Goal: Task Accomplishment & Management: Manage account settings

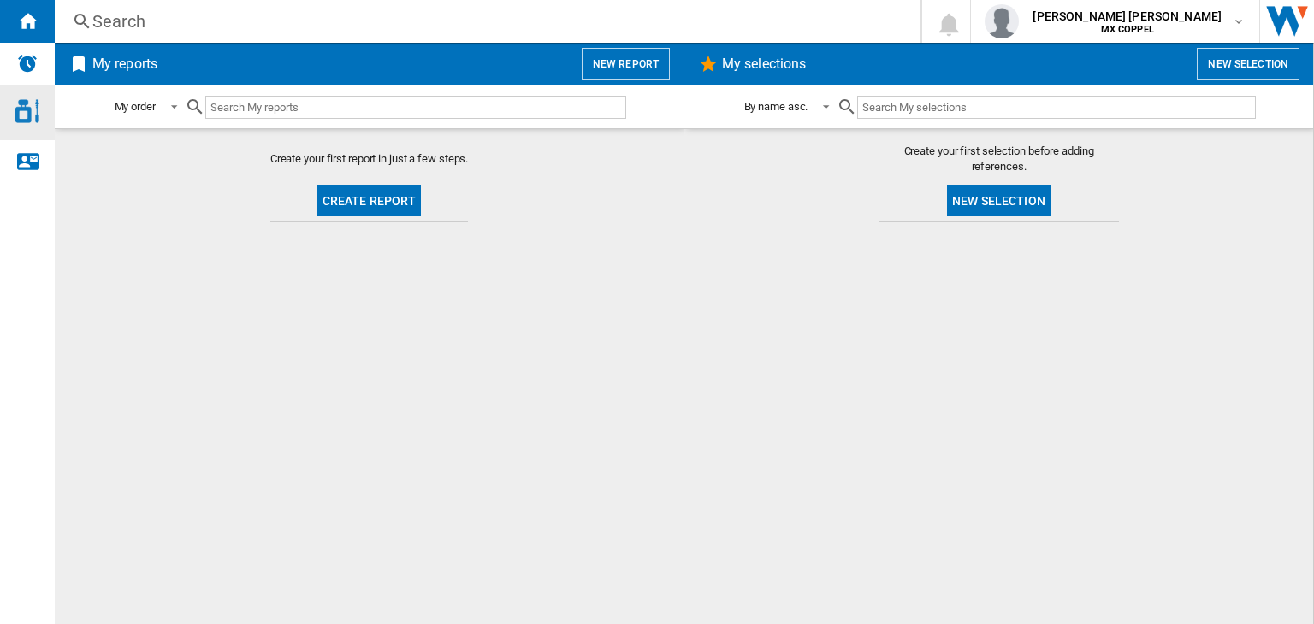
click at [38, 125] on div "Access to Chanel Cosmetic" at bounding box center [27, 113] width 55 height 55
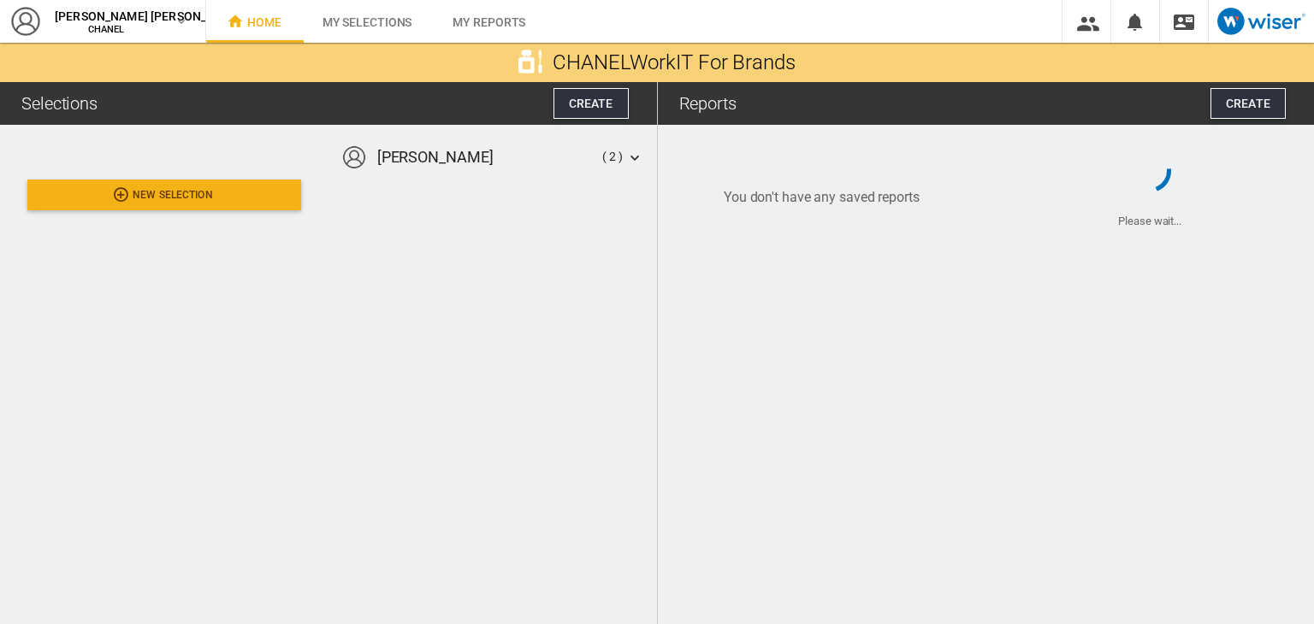
click at [633, 159] on icon at bounding box center [634, 157] width 17 height 17
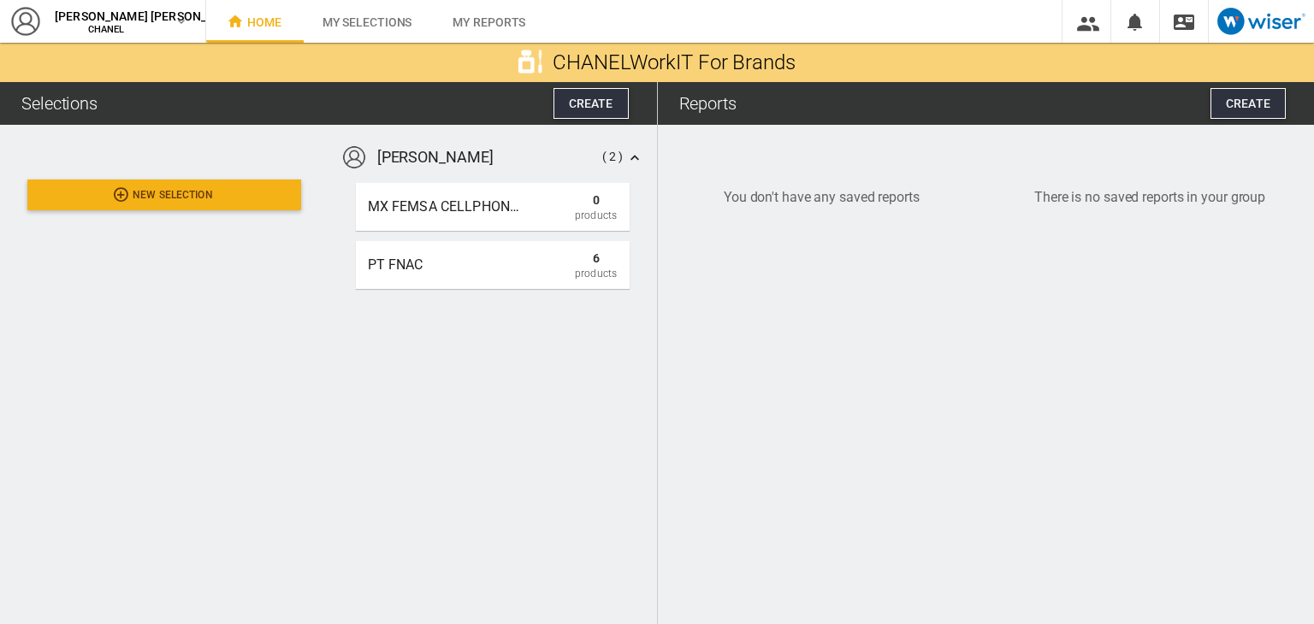
click at [633, 159] on icon at bounding box center [634, 157] width 17 height 17
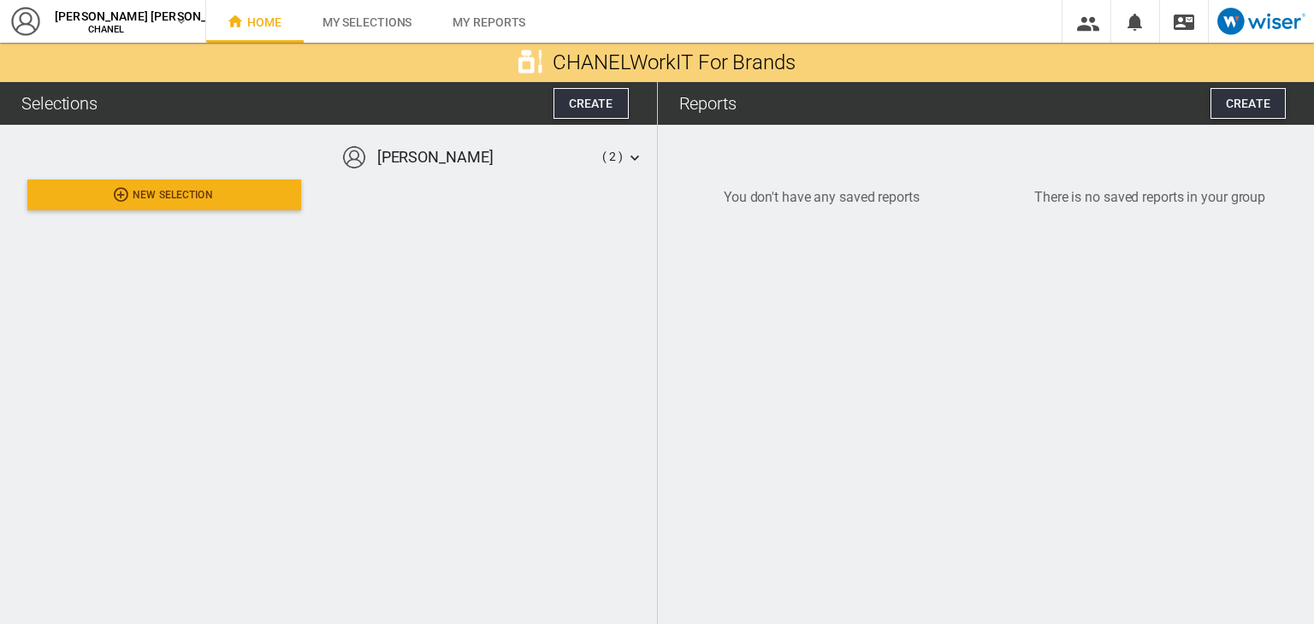
click at [633, 159] on icon at bounding box center [634, 157] width 17 height 17
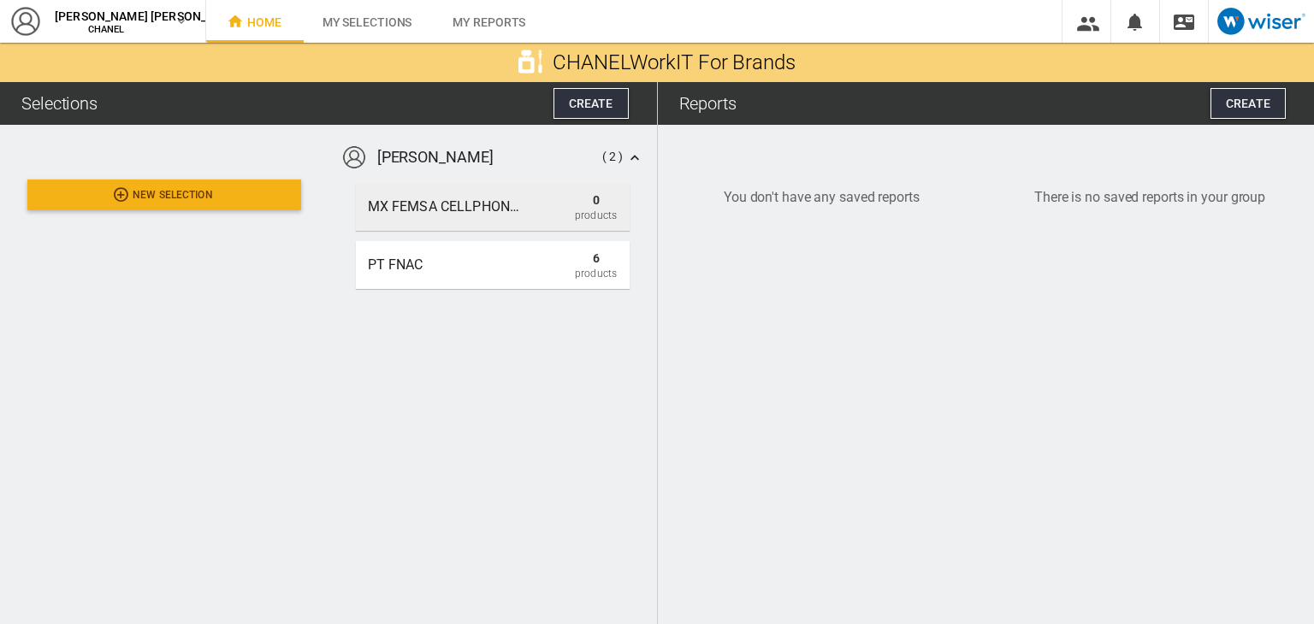
click at [549, 197] on div "MX FEMSA CELLPHONES 0 Products" at bounding box center [493, 207] width 274 height 48
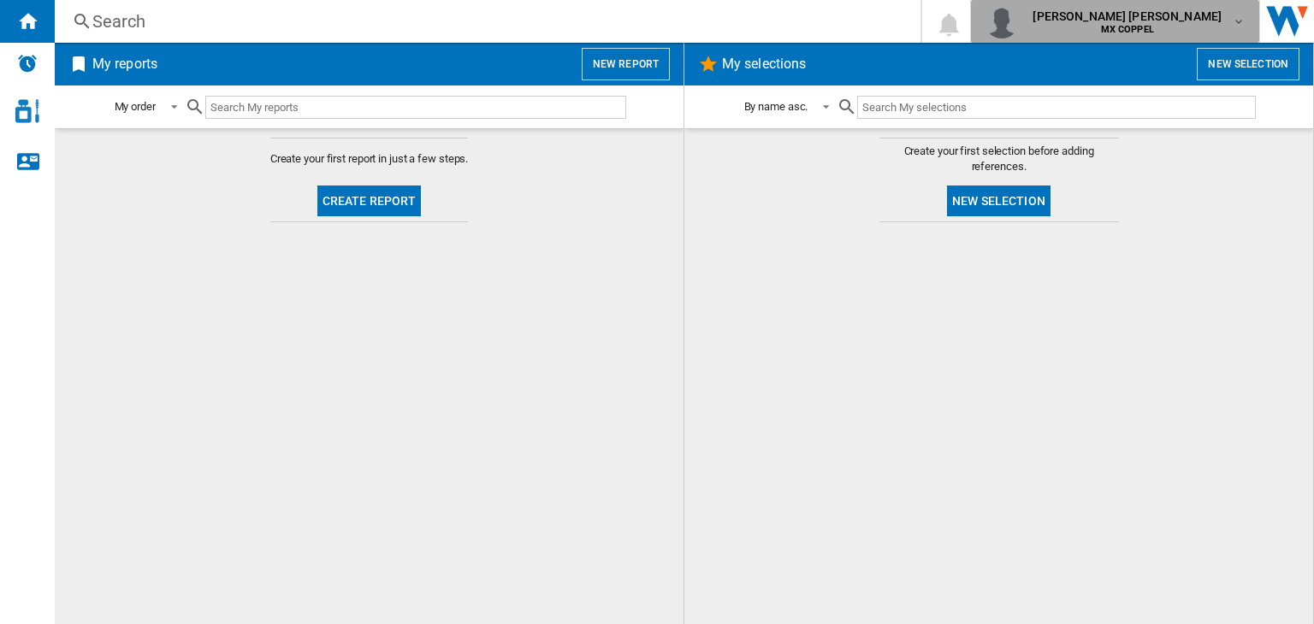
click at [1188, 19] on span "carlos alberto quintanilla blanco" at bounding box center [1126, 16] width 189 height 17
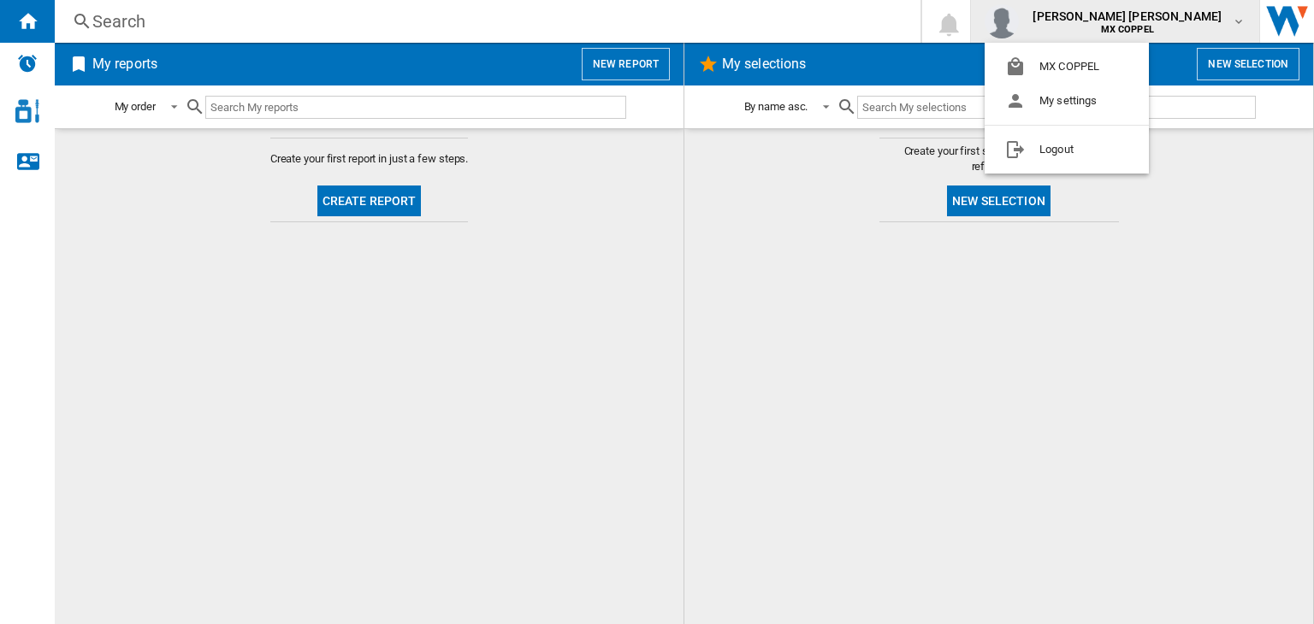
click at [1188, 19] on md-backdrop at bounding box center [657, 312] width 1314 height 624
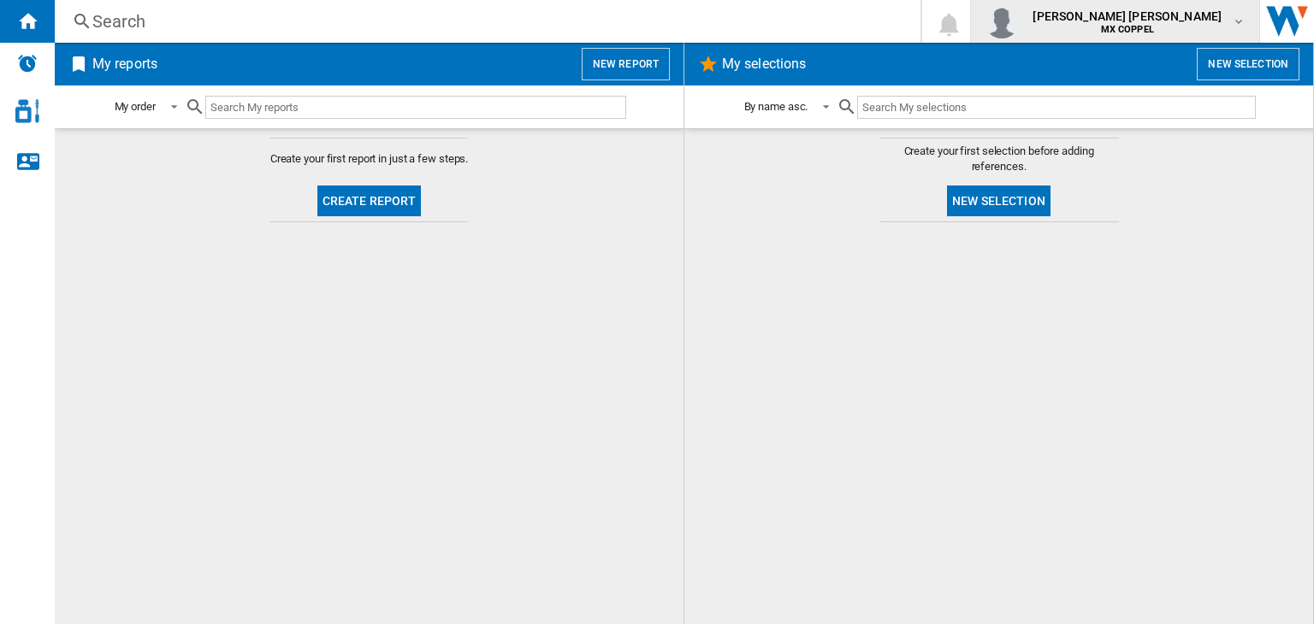
click at [1162, 42] on button "carlos alberto quintanilla blanco MX COPPEL" at bounding box center [1115, 21] width 288 height 43
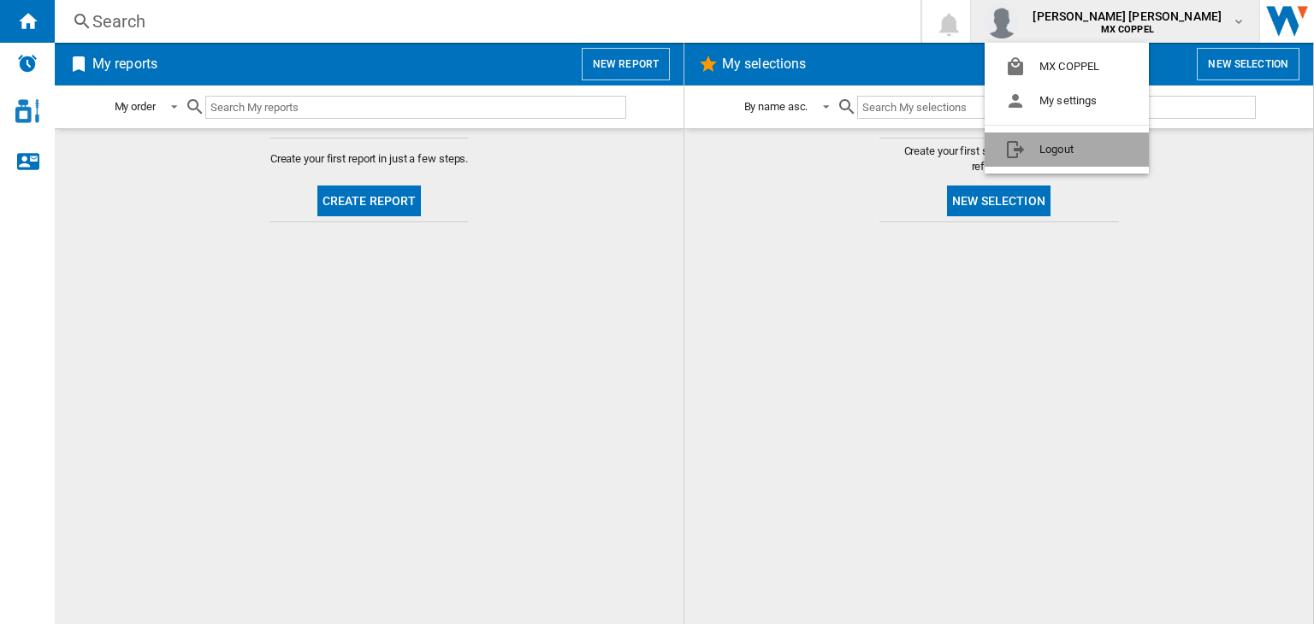
click at [1100, 147] on button "Logout" at bounding box center [1067, 150] width 164 height 34
